Goal: Information Seeking & Learning: Learn about a topic

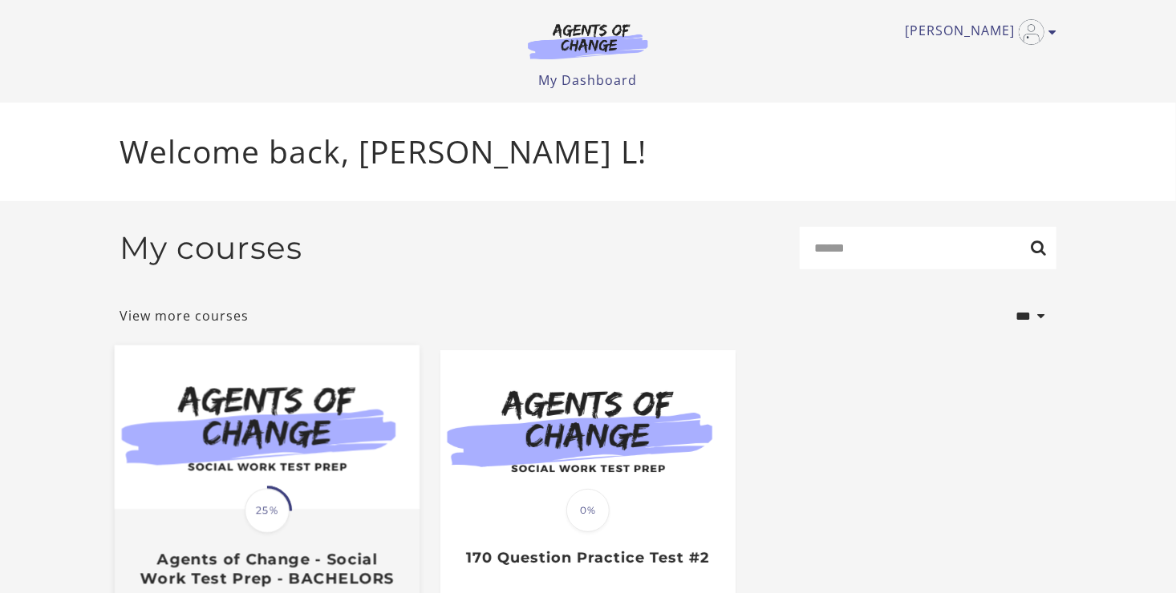
click at [326, 491] on img at bounding box center [267, 428] width 305 height 164
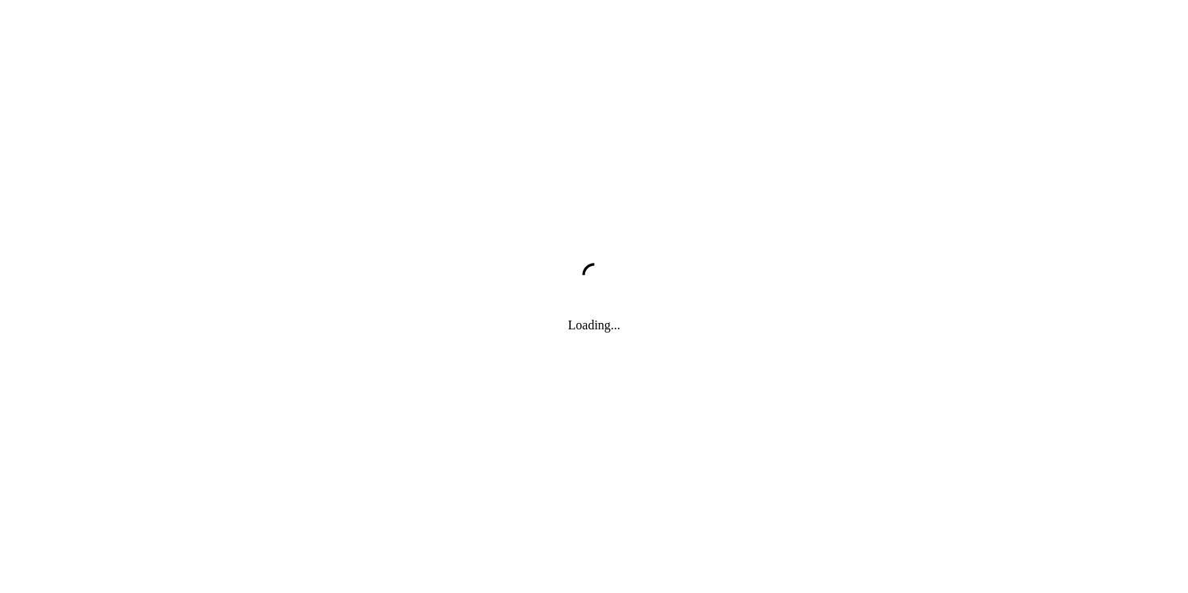
click at [326, 491] on div "Loading..." at bounding box center [594, 296] width 1188 height 593
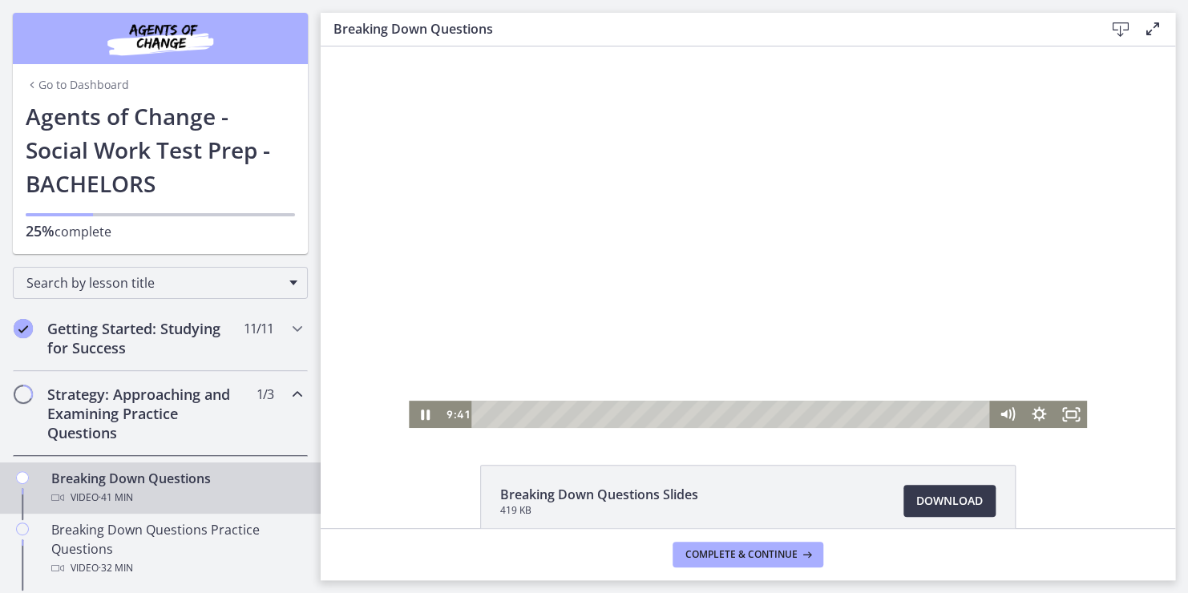
click at [694, 326] on div at bounding box center [748, 238] width 678 height 382
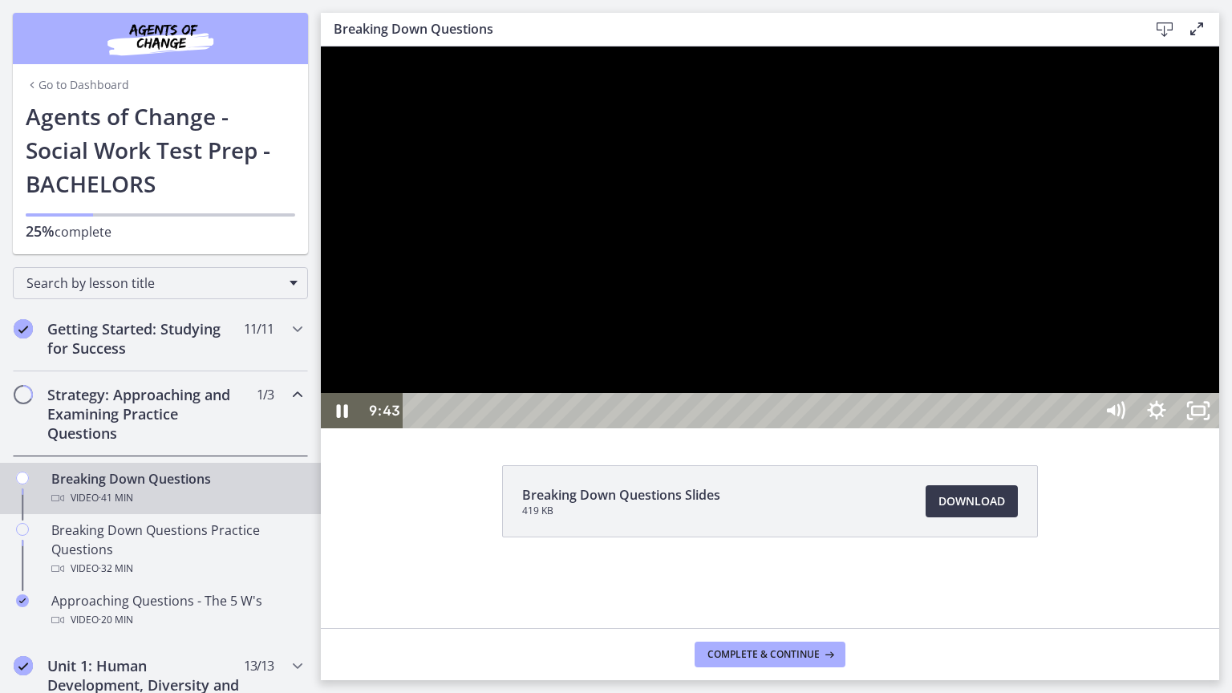
click at [1055, 428] on div at bounding box center [770, 238] width 898 height 382
click at [1188, 85] on div at bounding box center [770, 238] width 898 height 382
click at [1188, 242] on div at bounding box center [770, 238] width 898 height 382
click at [1140, 432] on icon "Mute" at bounding box center [1115, 411] width 50 height 43
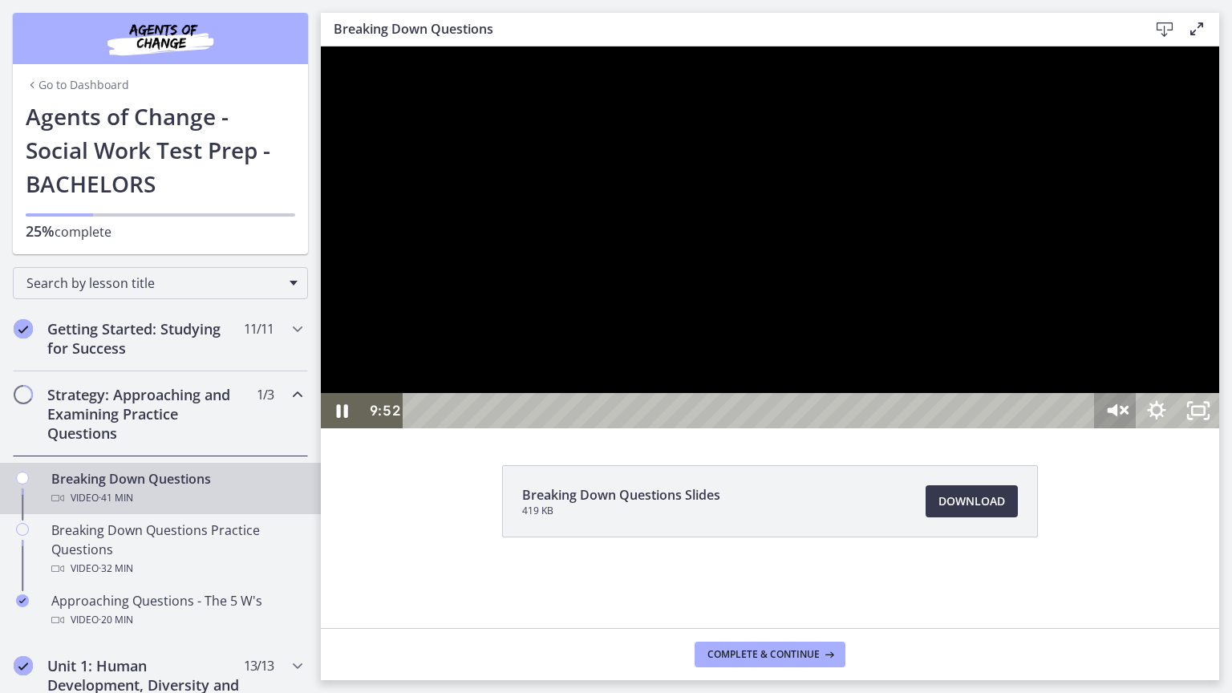
click at [1140, 432] on icon "Unmute" at bounding box center [1115, 411] width 50 height 43
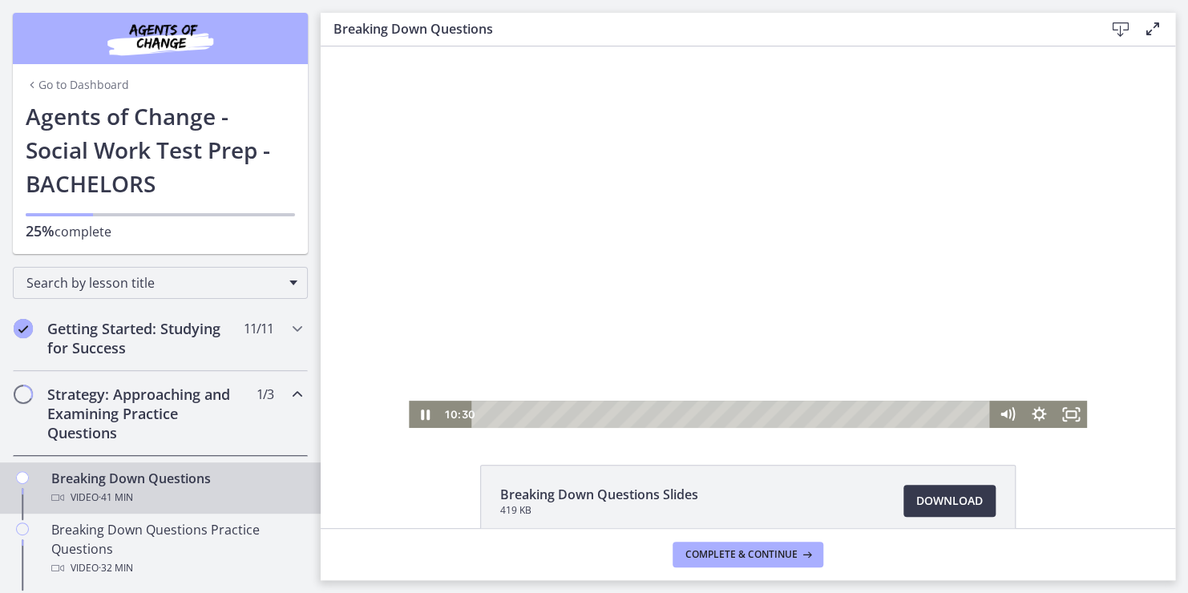
click at [366, 342] on div "Click for sound @keyframes VOLUME_SMALL_WAVE_FLASH { 0% { opacity: 0; } 33% { o…" at bounding box center [748, 238] width 855 height 382
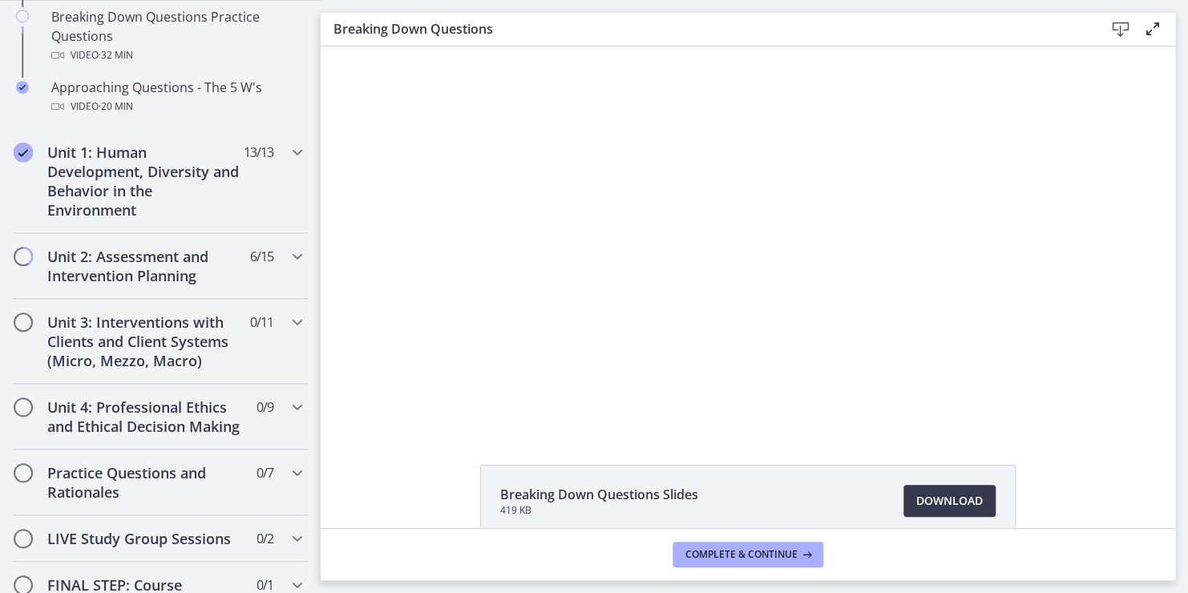
scroll to position [545, 0]
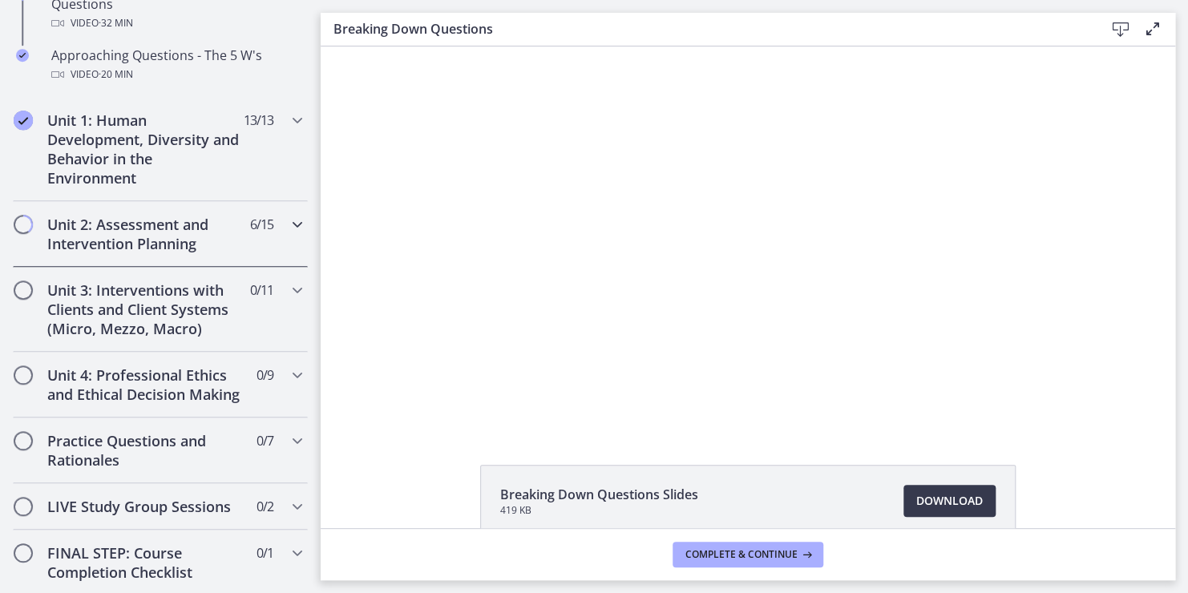
click at [100, 222] on h2 "Unit 2: Assessment and Intervention Planning" at bounding box center [145, 234] width 196 height 38
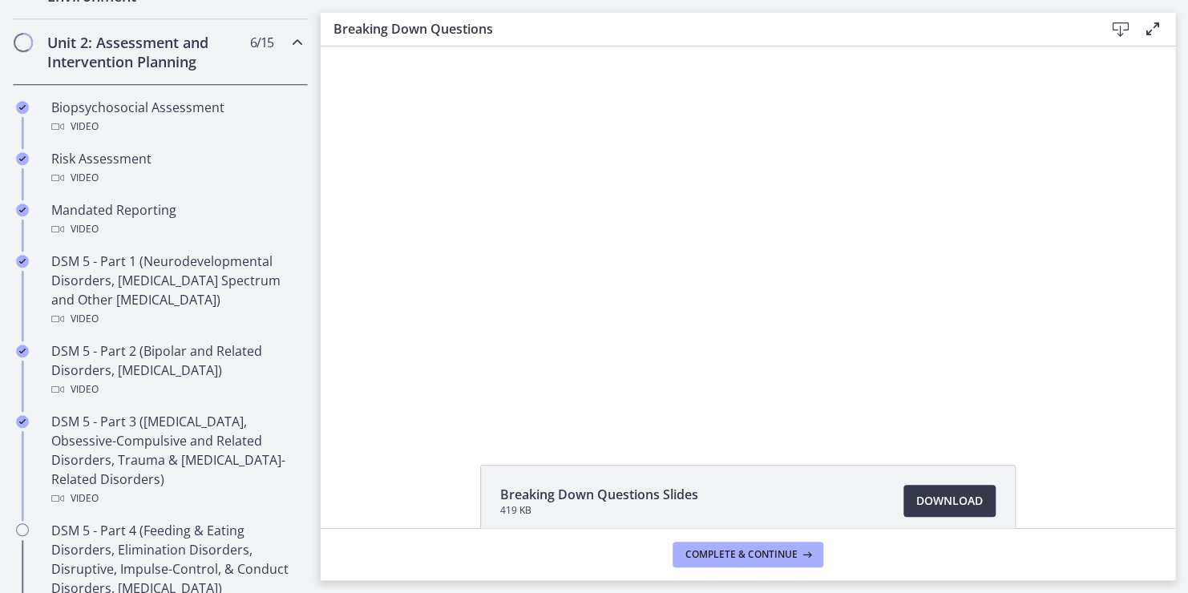
scroll to position [541, 0]
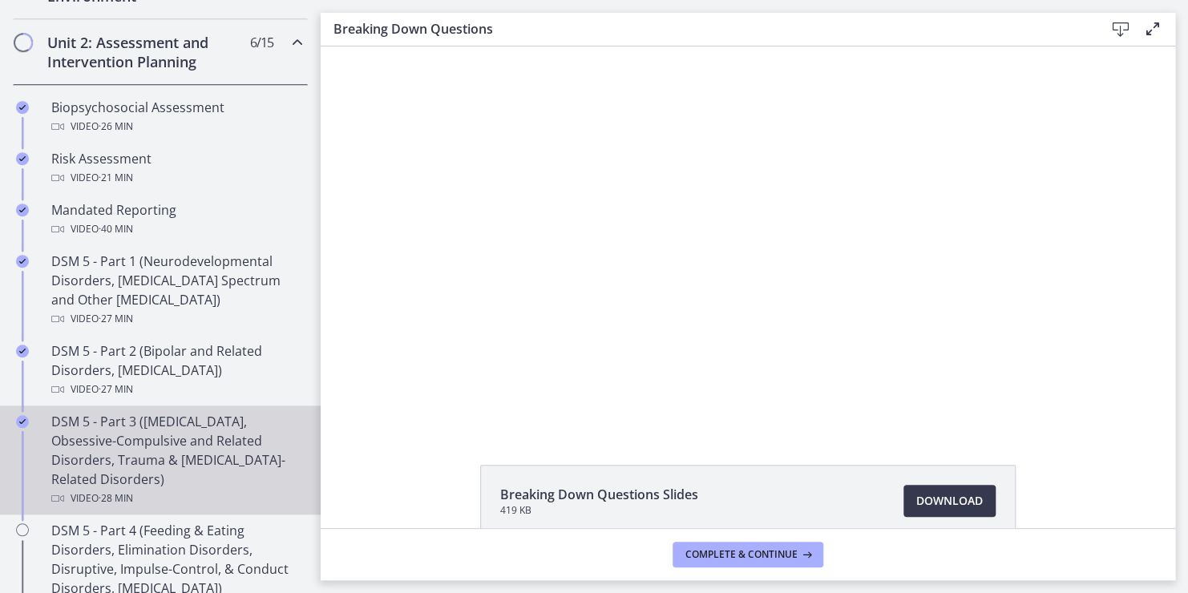
click at [115, 439] on div "DSM 5 - Part 3 ([MEDICAL_DATA], Obsessive-Compulsive and Related Disorders, Tra…" at bounding box center [176, 460] width 250 height 96
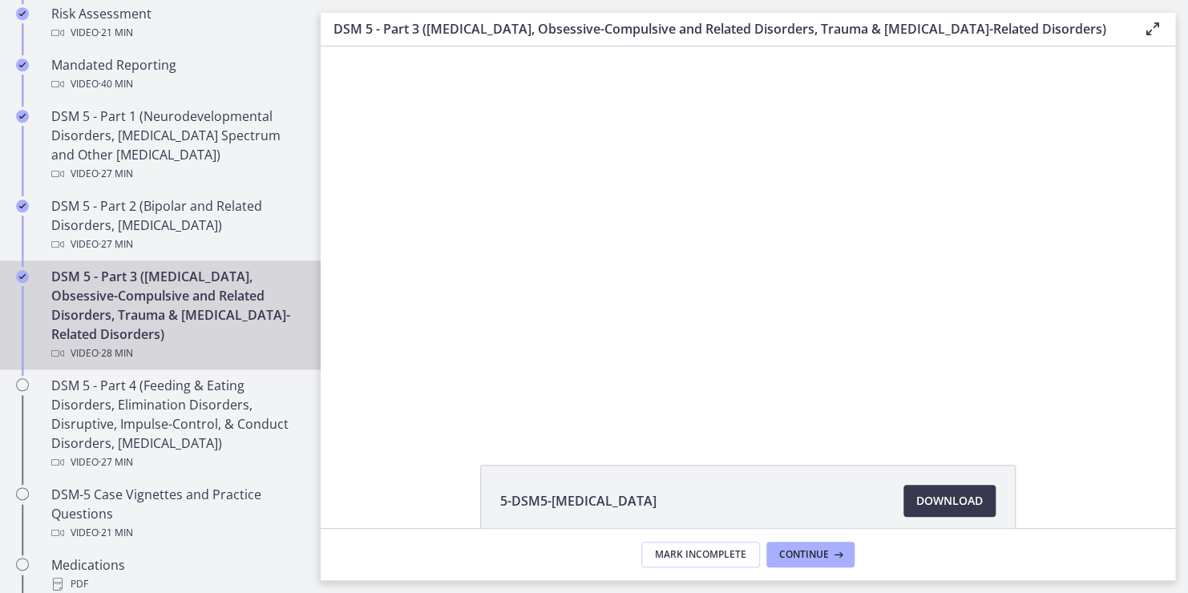
scroll to position [702, 0]
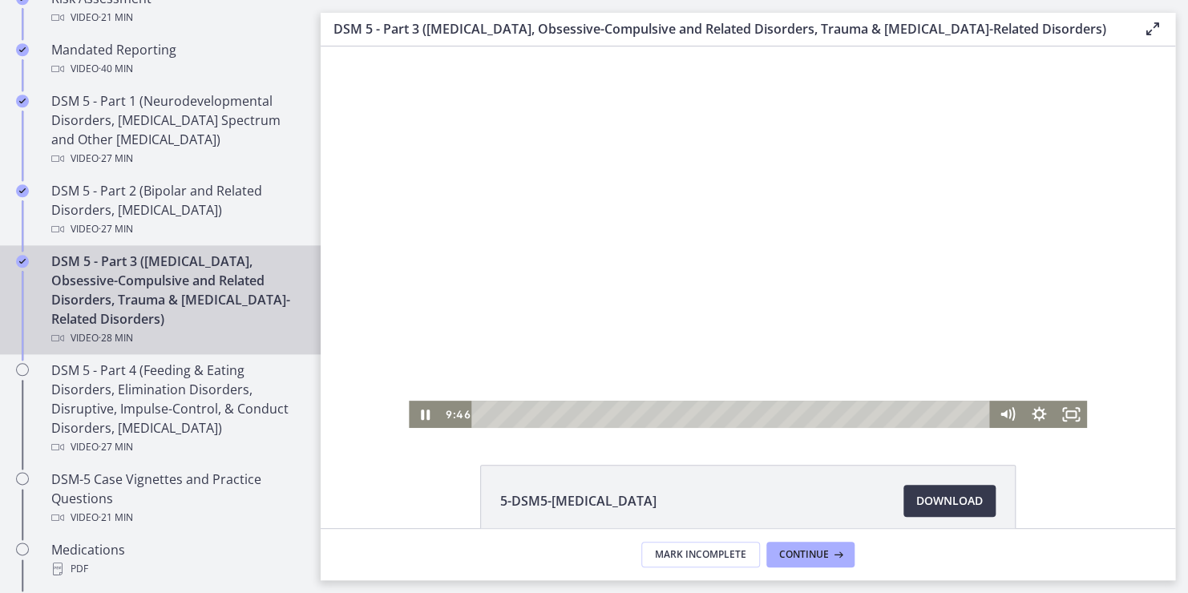
click at [496, 350] on div at bounding box center [748, 238] width 678 height 382
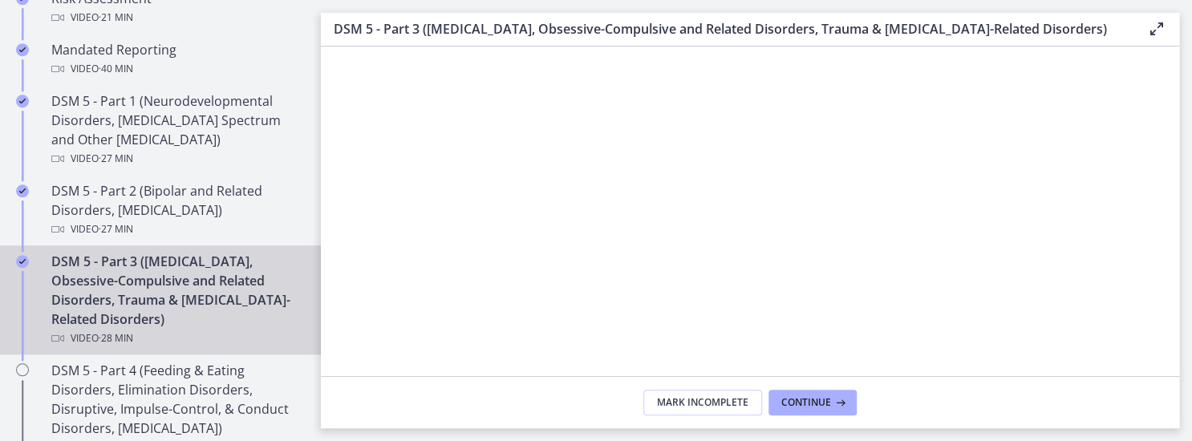
click at [711, 227] on div at bounding box center [750, 238] width 678 height 382
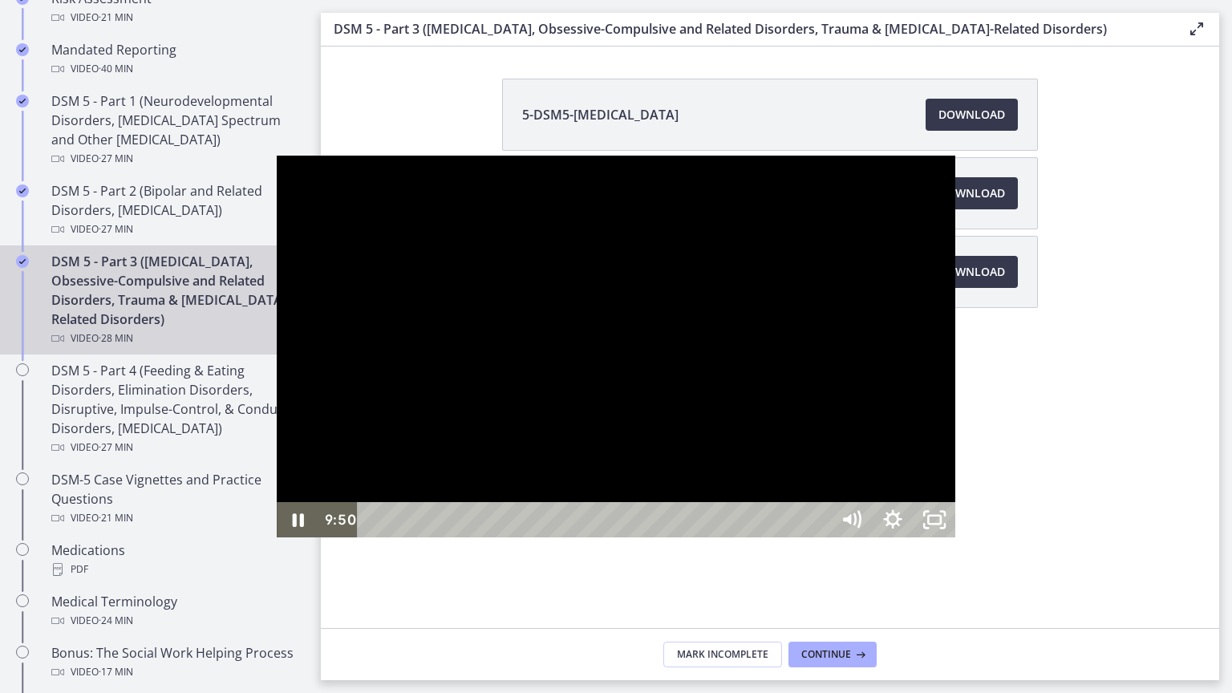
click at [836, 156] on div at bounding box center [616, 347] width 678 height 382
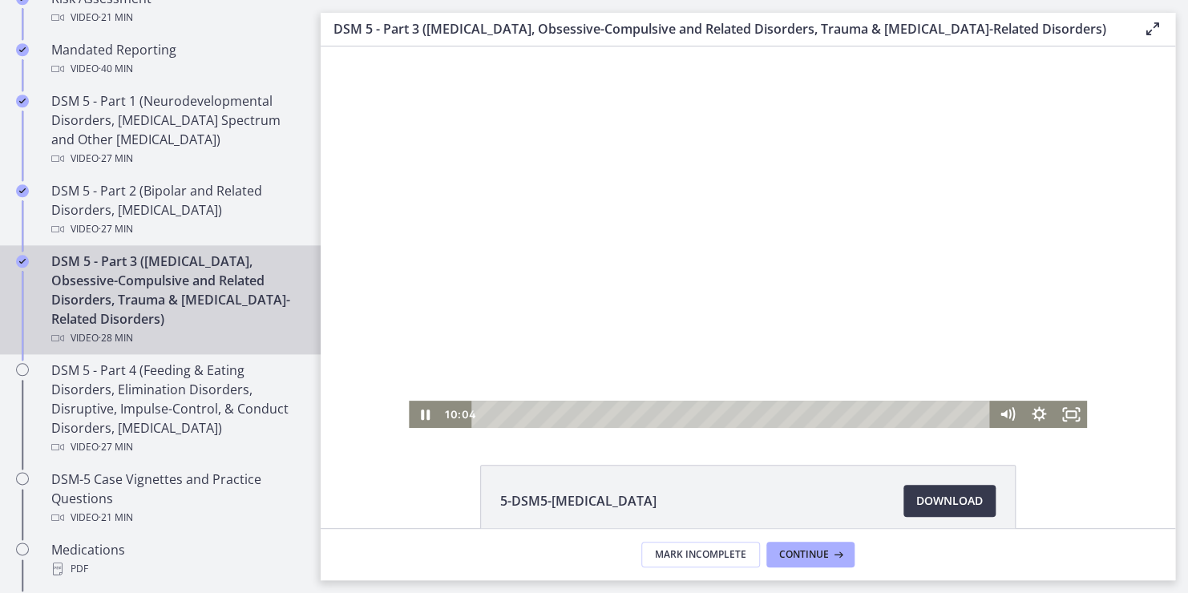
click at [665, 270] on div at bounding box center [748, 238] width 678 height 382
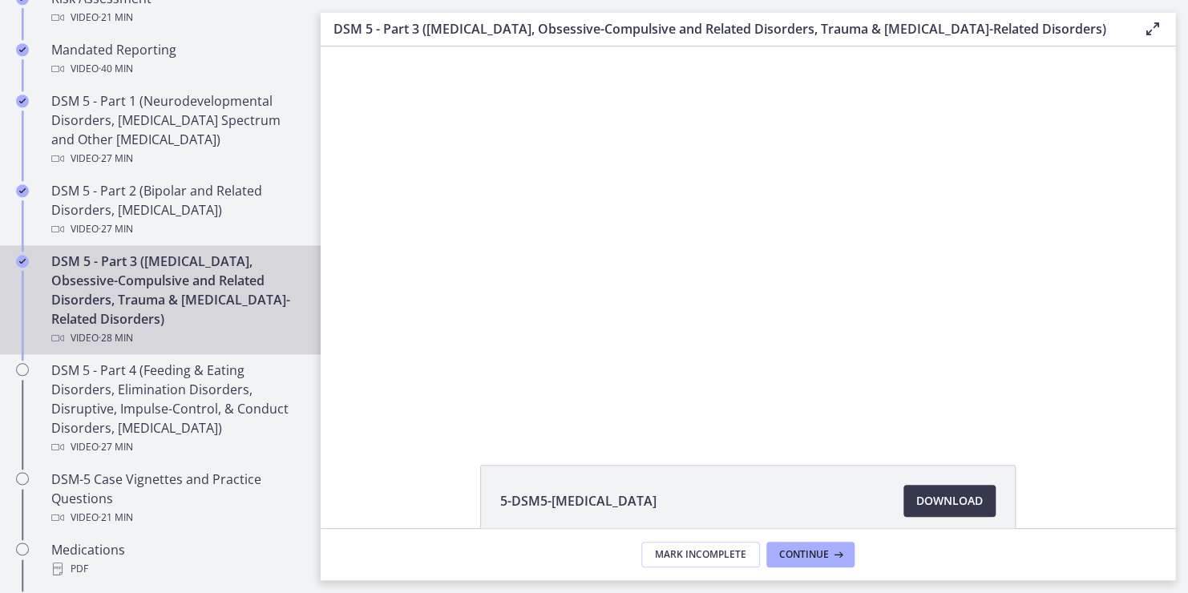
click at [665, 270] on div at bounding box center [748, 238] width 678 height 382
click at [409, 47] on button "Pause: cmsebl44lpnc72iv6u00.mp4" at bounding box center [409, 47] width 1 height 1
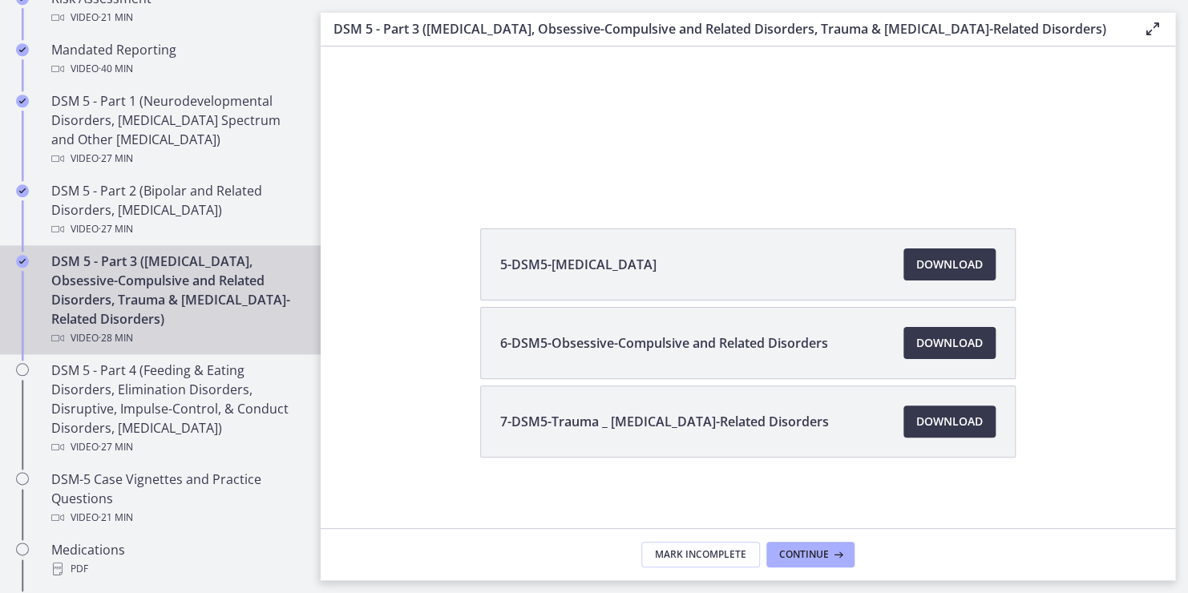
scroll to position [241, 0]
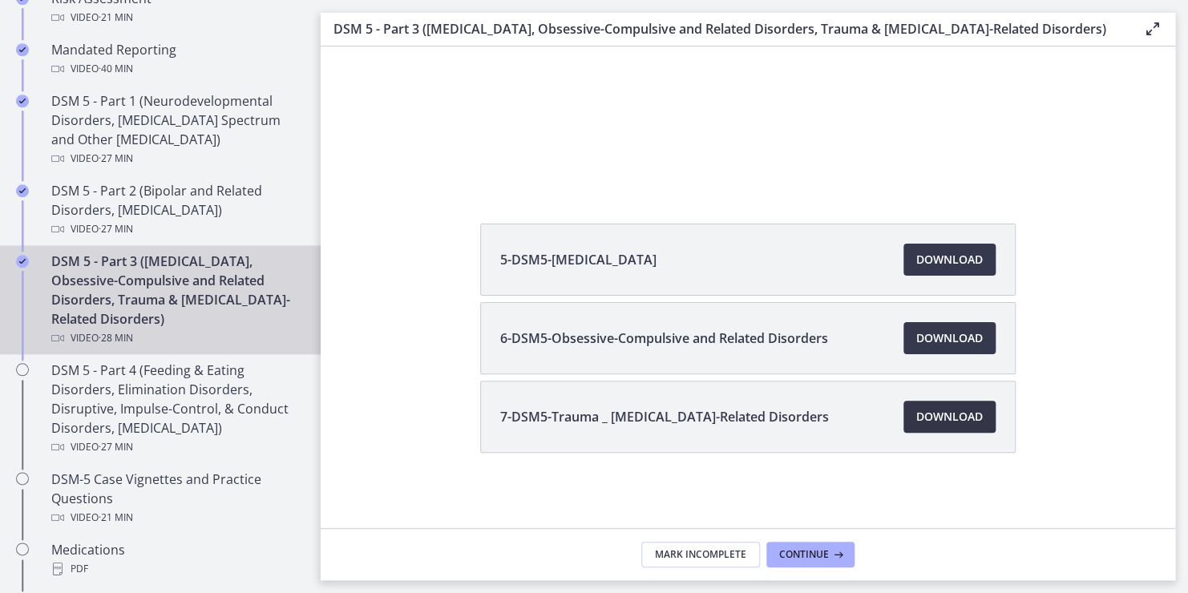
click at [933, 420] on span "Download Opens in a new window" at bounding box center [950, 416] width 67 height 19
